Goal: Information Seeking & Learning: Learn about a topic

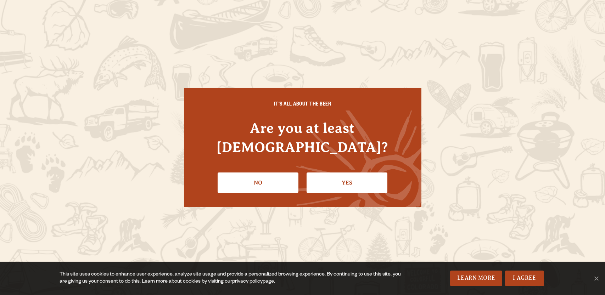
click at [348, 173] on link "Yes" at bounding box center [347, 183] width 81 height 21
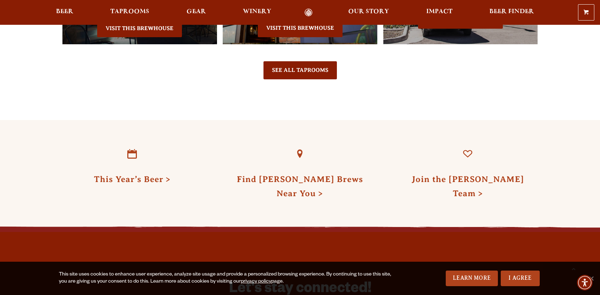
scroll to position [1775, 0]
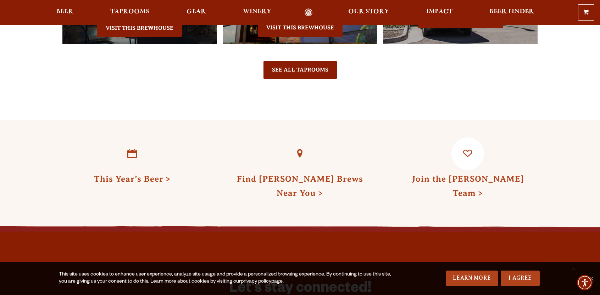
click at [467, 174] on link "Join the [PERSON_NAME] Team" at bounding box center [468, 185] width 112 height 23
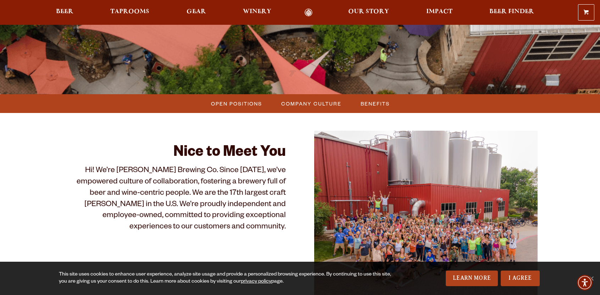
scroll to position [144, 0]
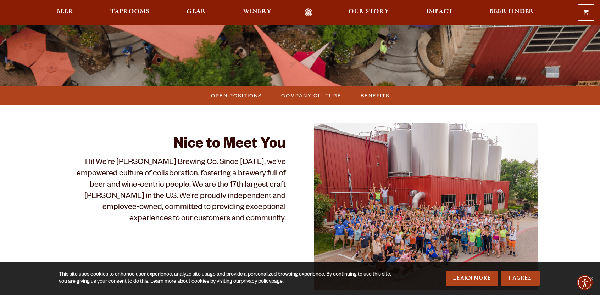
click at [251, 98] on span "Open Positions" at bounding box center [236, 95] width 51 height 10
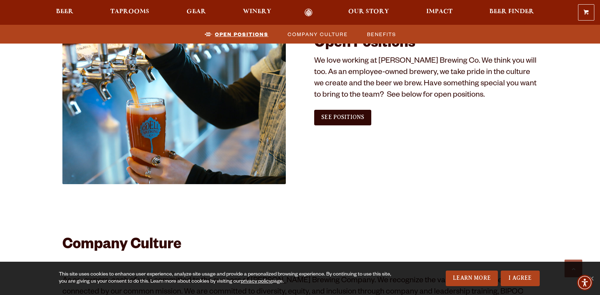
scroll to position [431, 0]
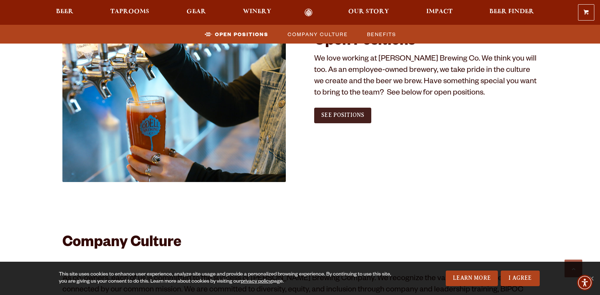
click at [345, 116] on span "See Positions" at bounding box center [342, 115] width 43 height 6
